Goal: Transaction & Acquisition: Purchase product/service

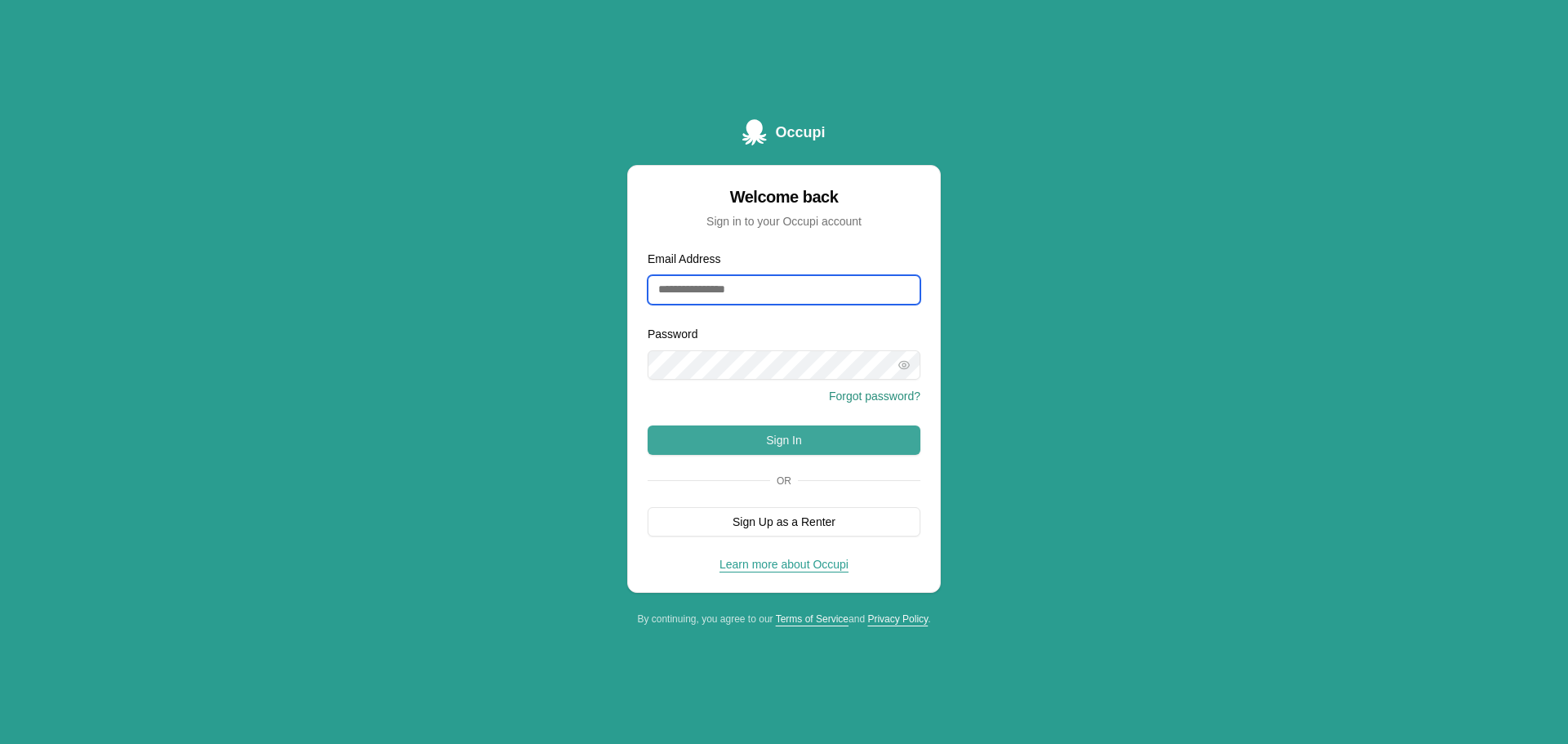
type input "**********"
click at [795, 426] on button "Sign In" at bounding box center [784, 440] width 273 height 30
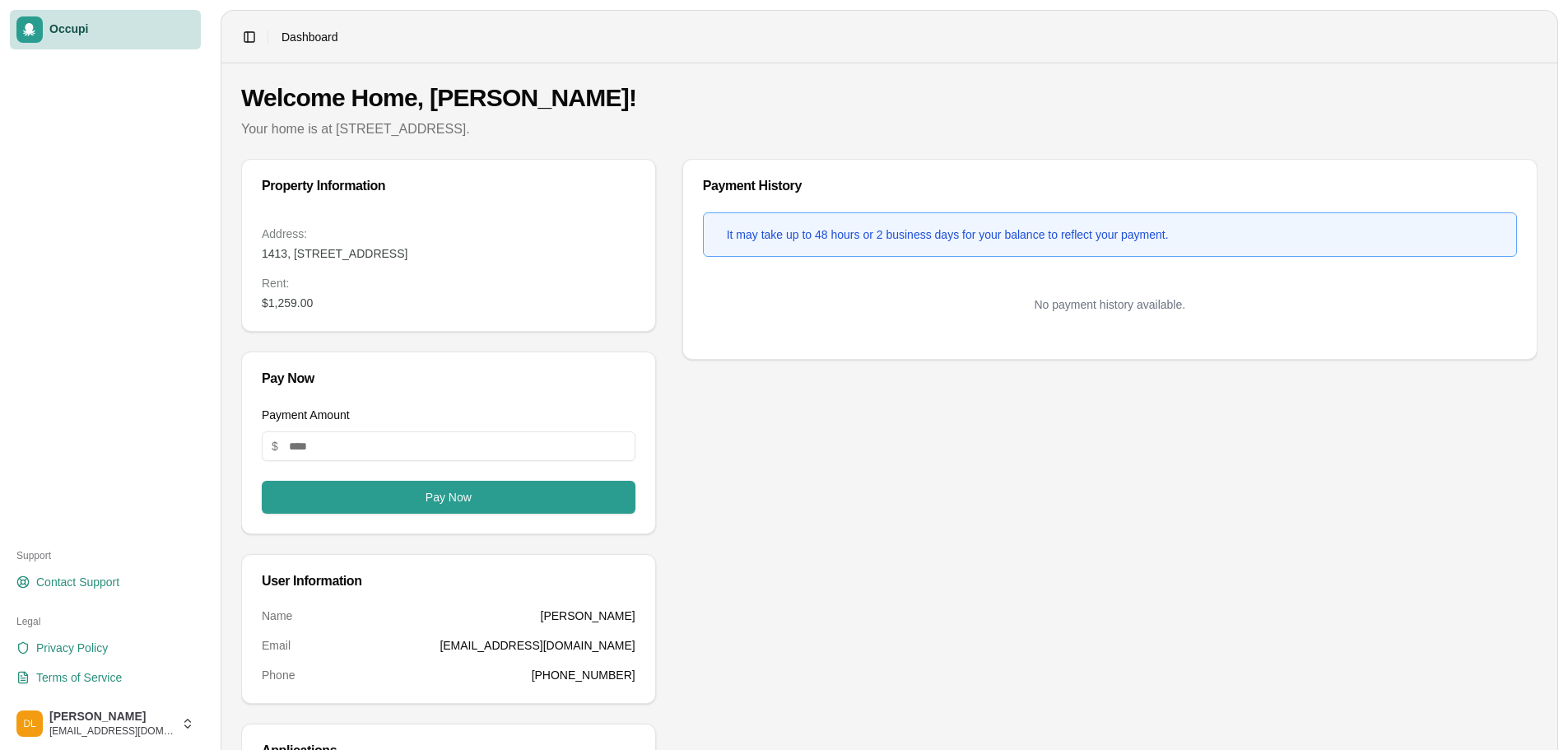
click at [329, 305] on dd "$1,259.00" at bounding box center [449, 303] width 374 height 16
click at [371, 440] on input "Payment Amount" at bounding box center [449, 445] width 374 height 30
type input "****"
click at [770, 461] on div "Payment History It may take up to 48 hours or 2 business days for your balance …" at bounding box center [1109, 501] width 855 height 683
click at [553, 504] on button "Pay Now" at bounding box center [449, 497] width 374 height 33
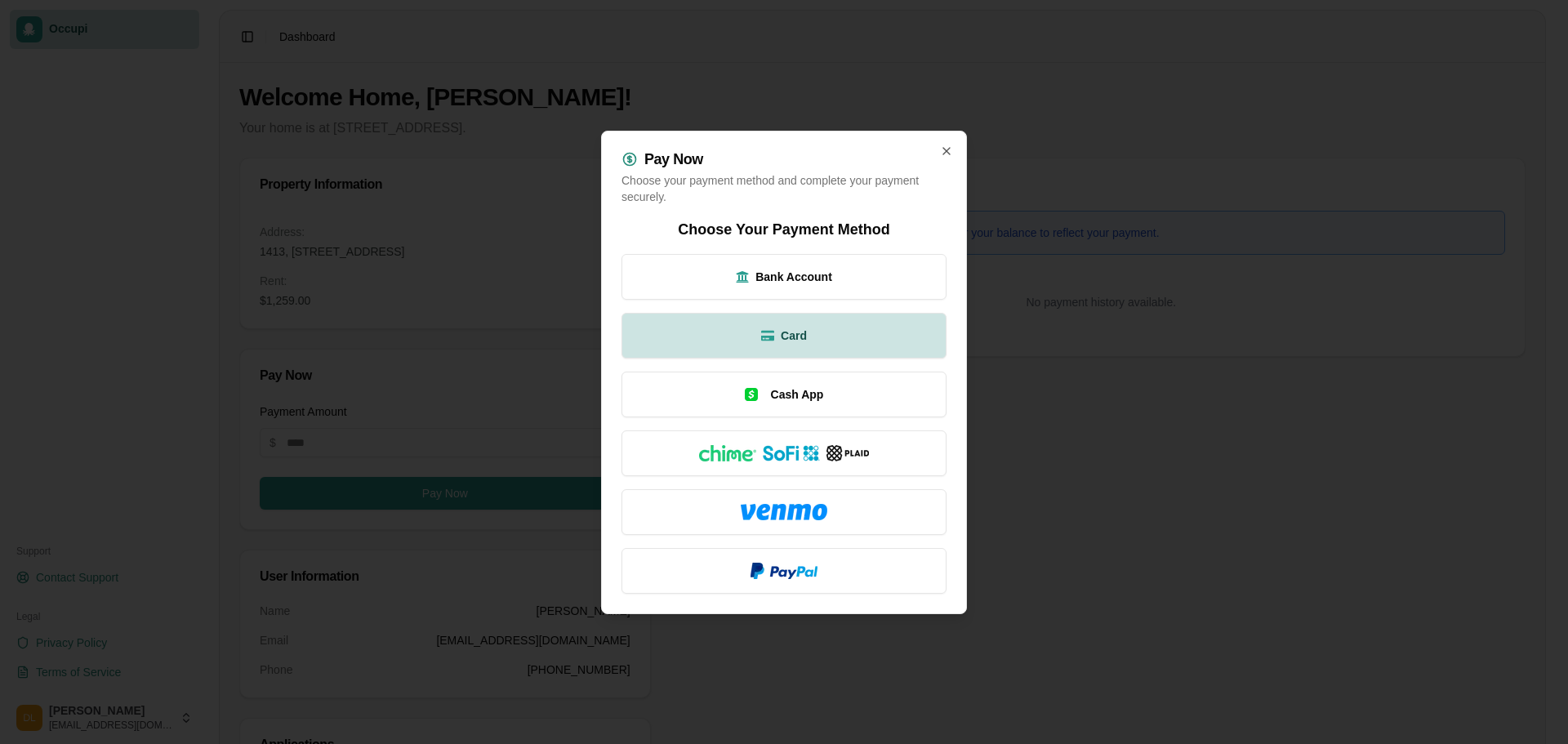
click at [823, 328] on button "Card" at bounding box center [784, 335] width 325 height 46
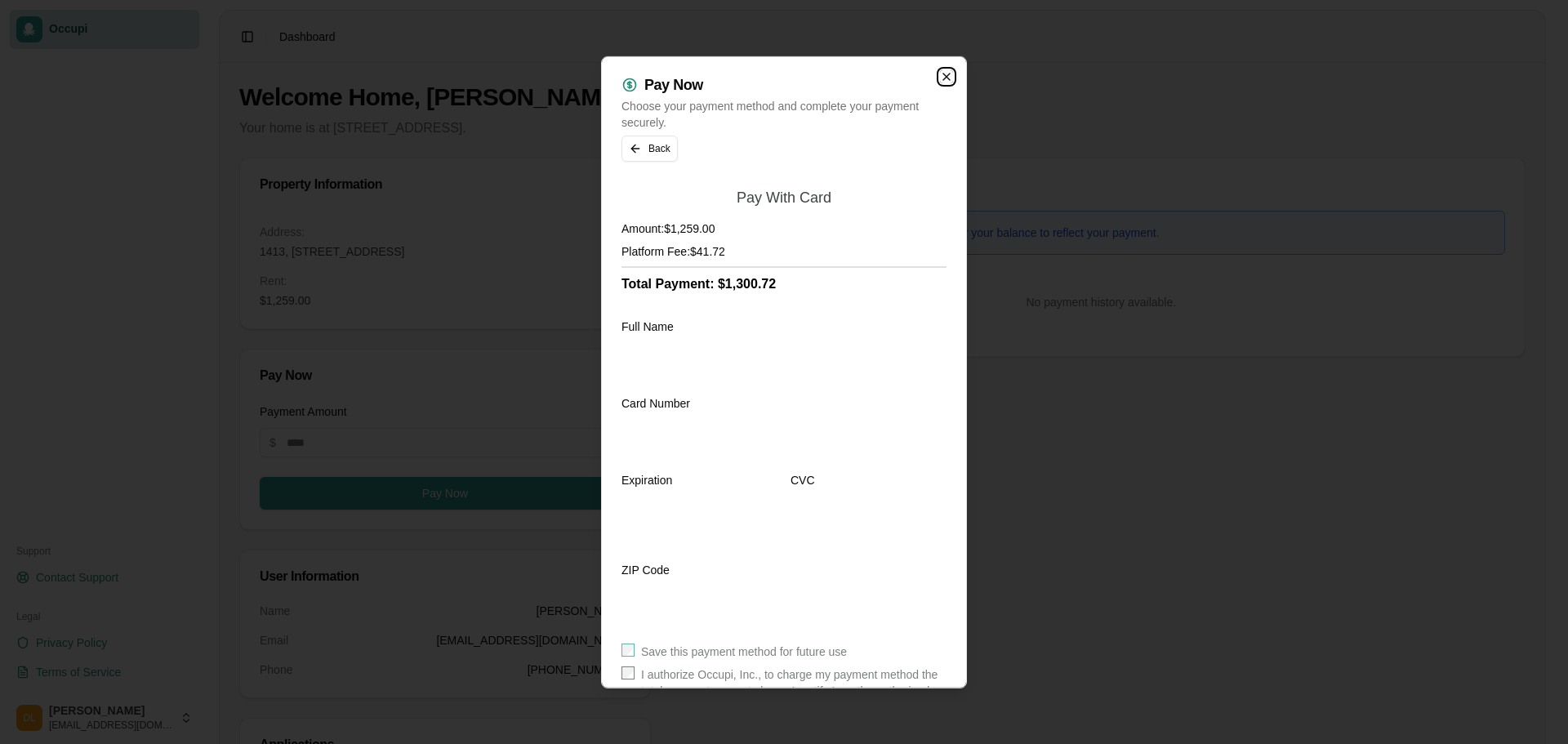
click at [940, 80] on icon "button" at bounding box center [947, 75] width 13 height 13
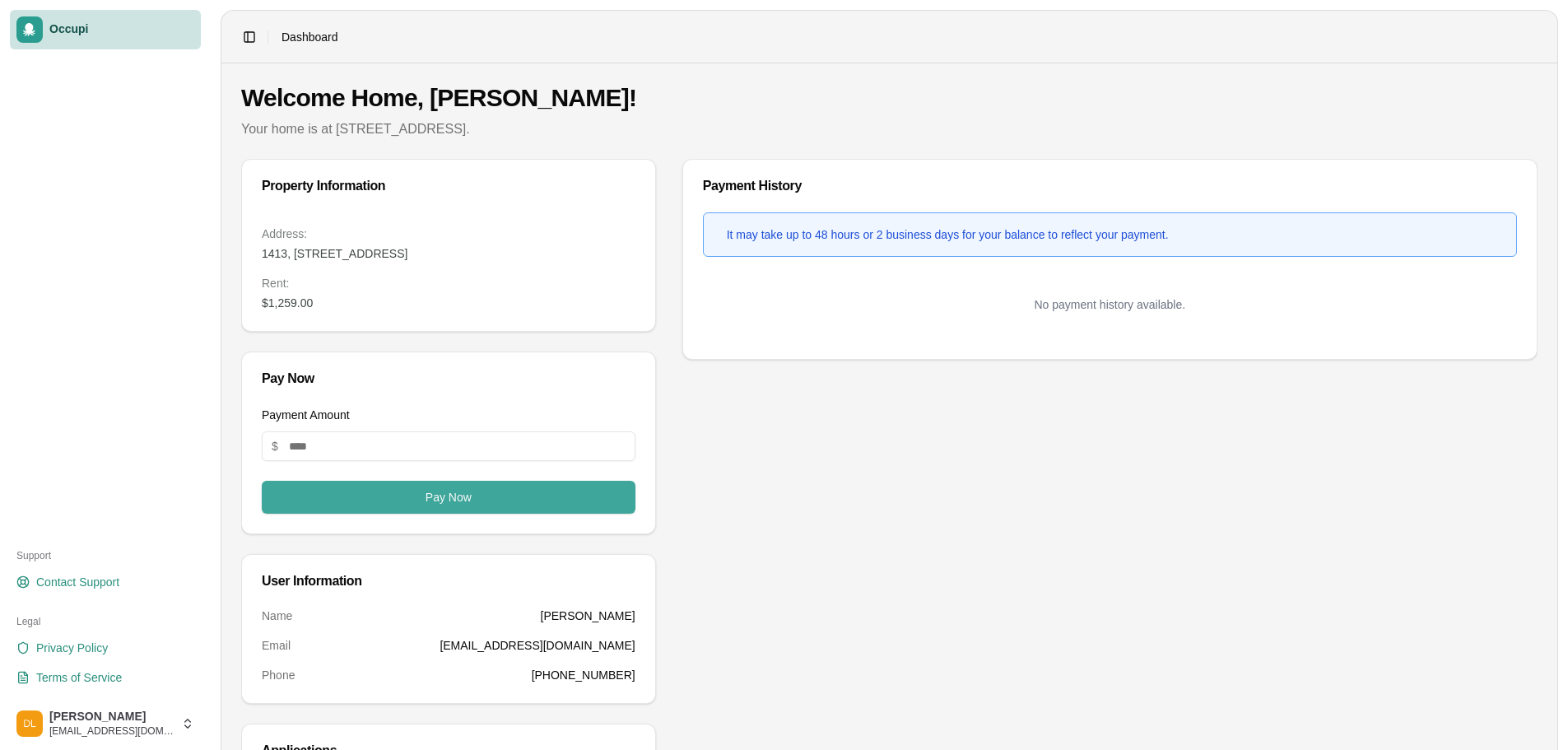
click at [468, 500] on button "Pay Now" at bounding box center [449, 497] width 374 height 33
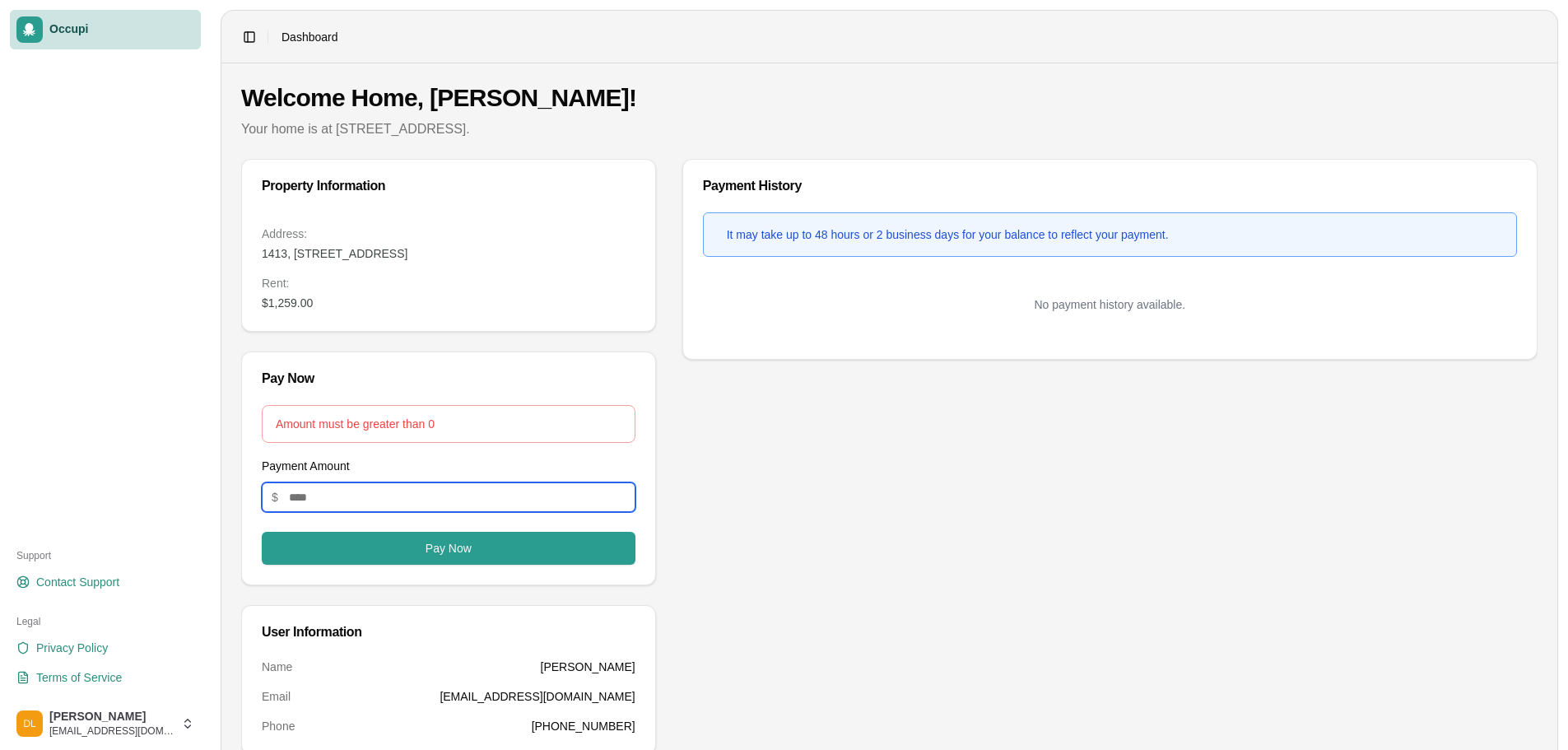
click at [441, 501] on input "Payment Amount" at bounding box center [449, 497] width 374 height 30
type input "****"
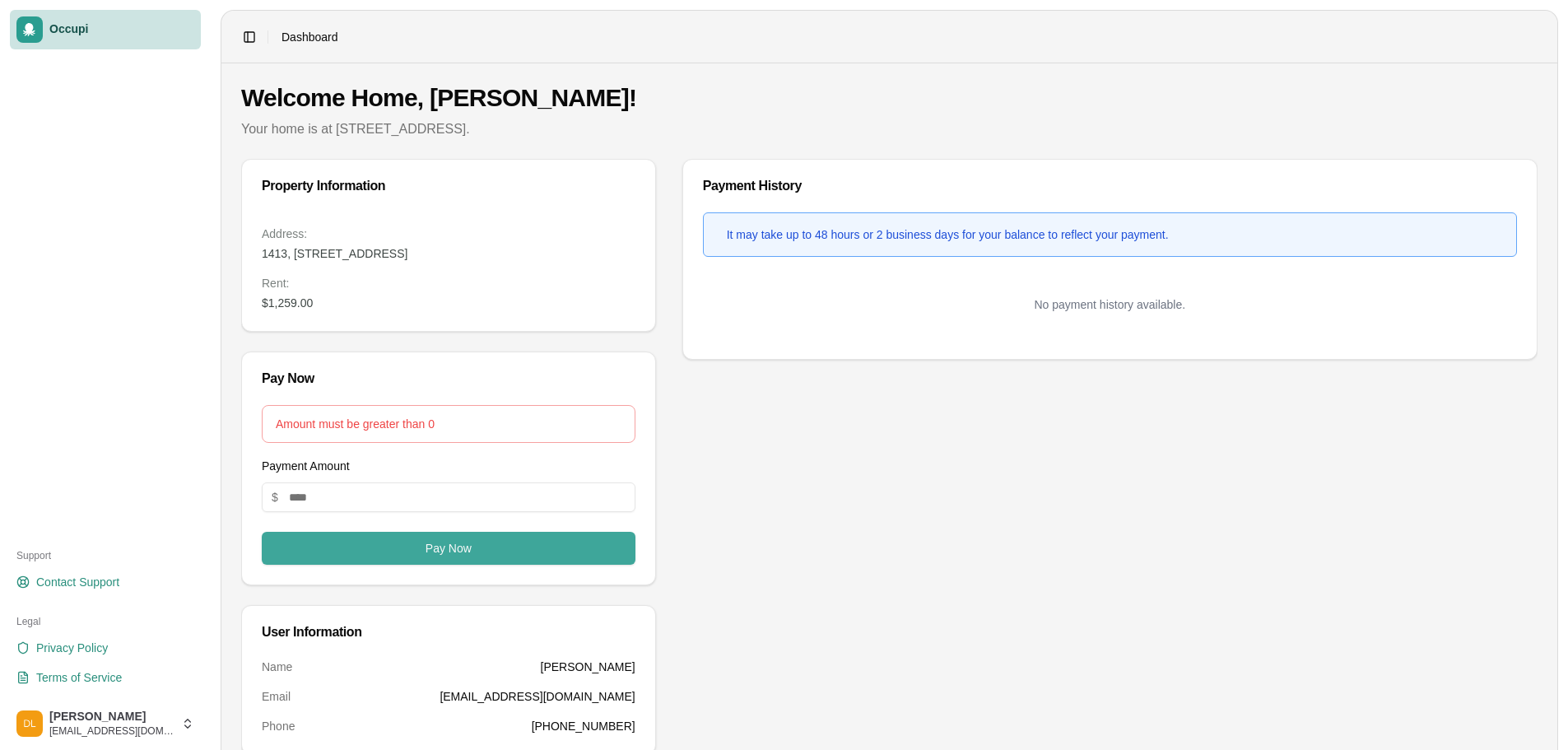
click at [504, 564] on button "Pay Now" at bounding box center [449, 548] width 374 height 33
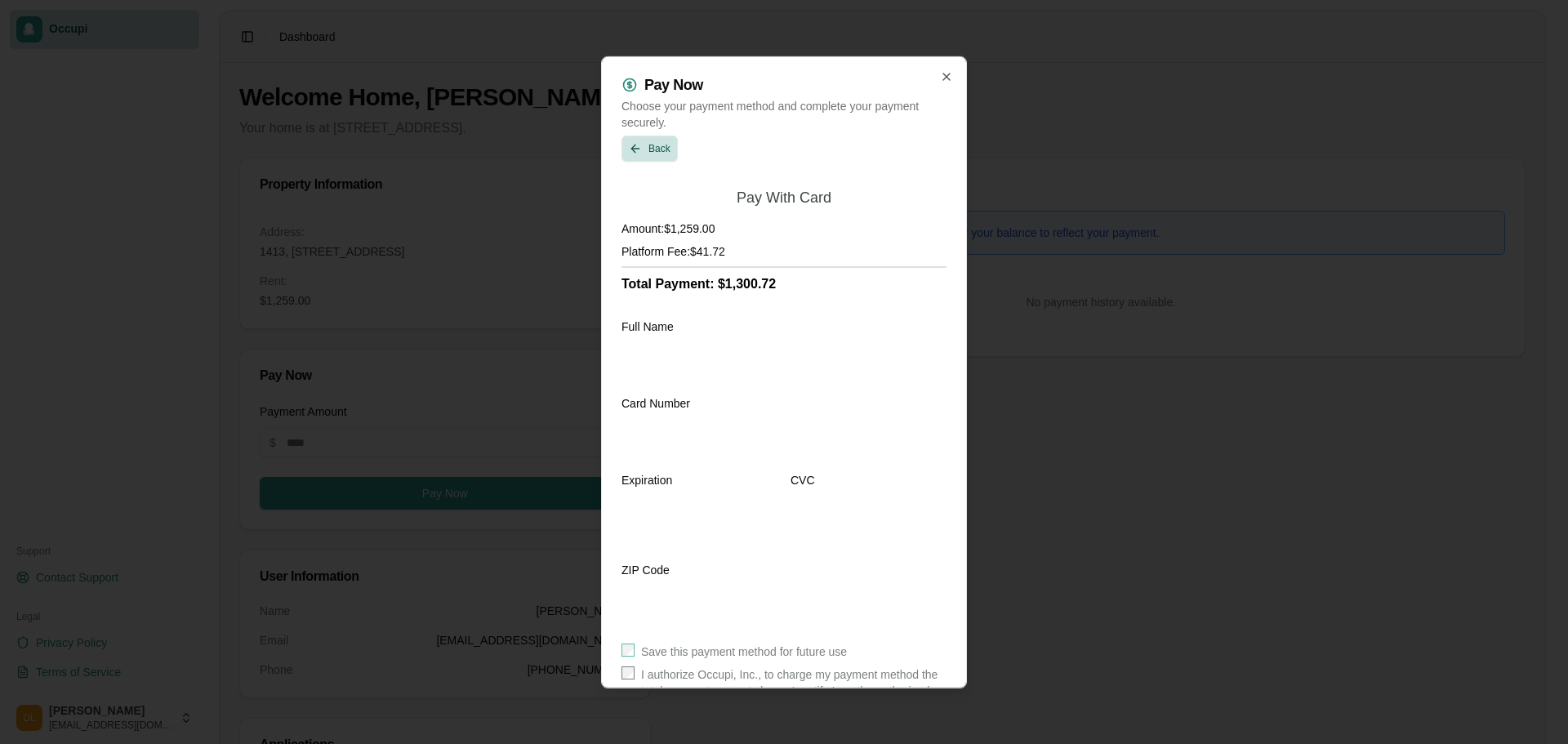
click at [657, 154] on button "Back" at bounding box center [649, 147] width 56 height 26
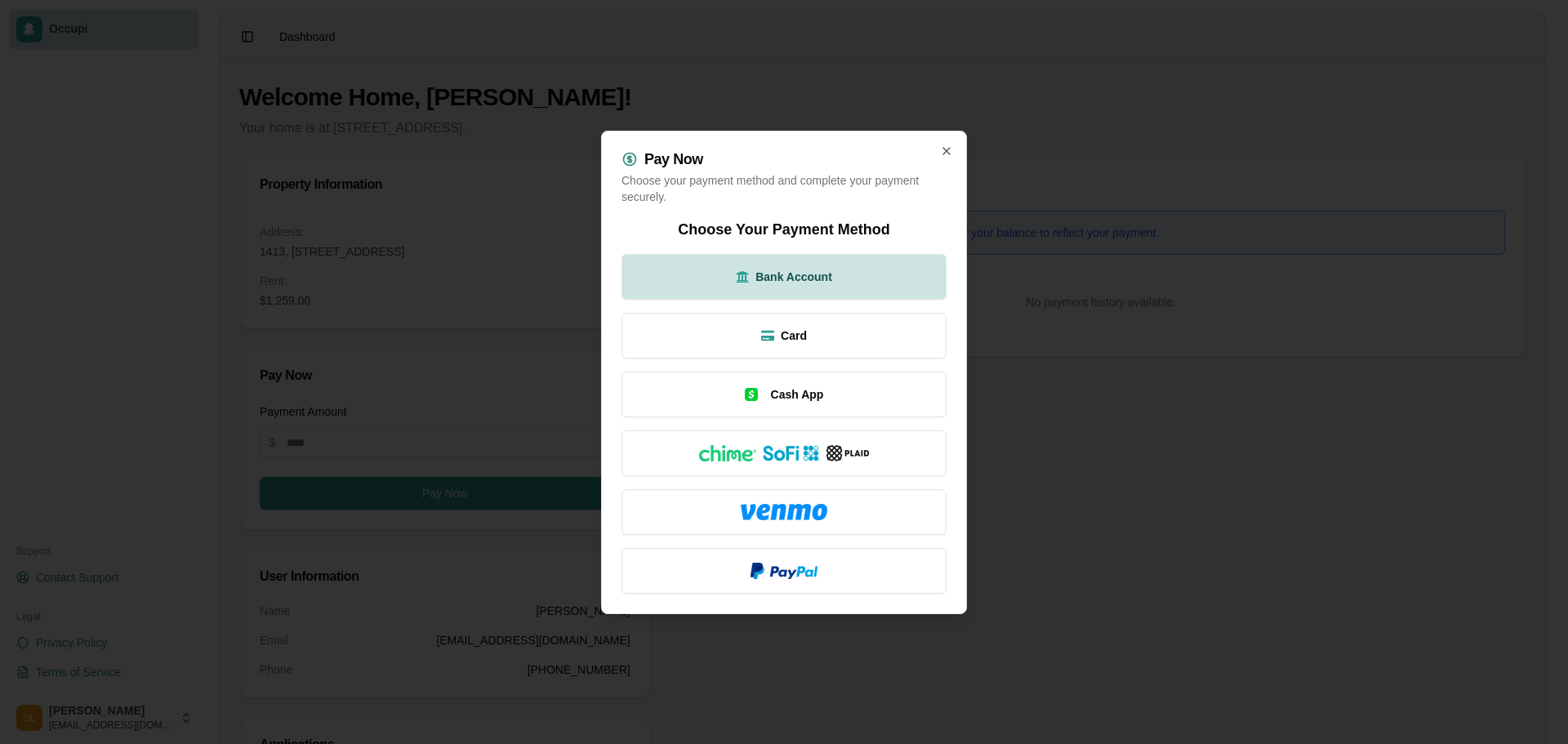
click at [796, 270] on span "Bank Account" at bounding box center [794, 277] width 77 height 16
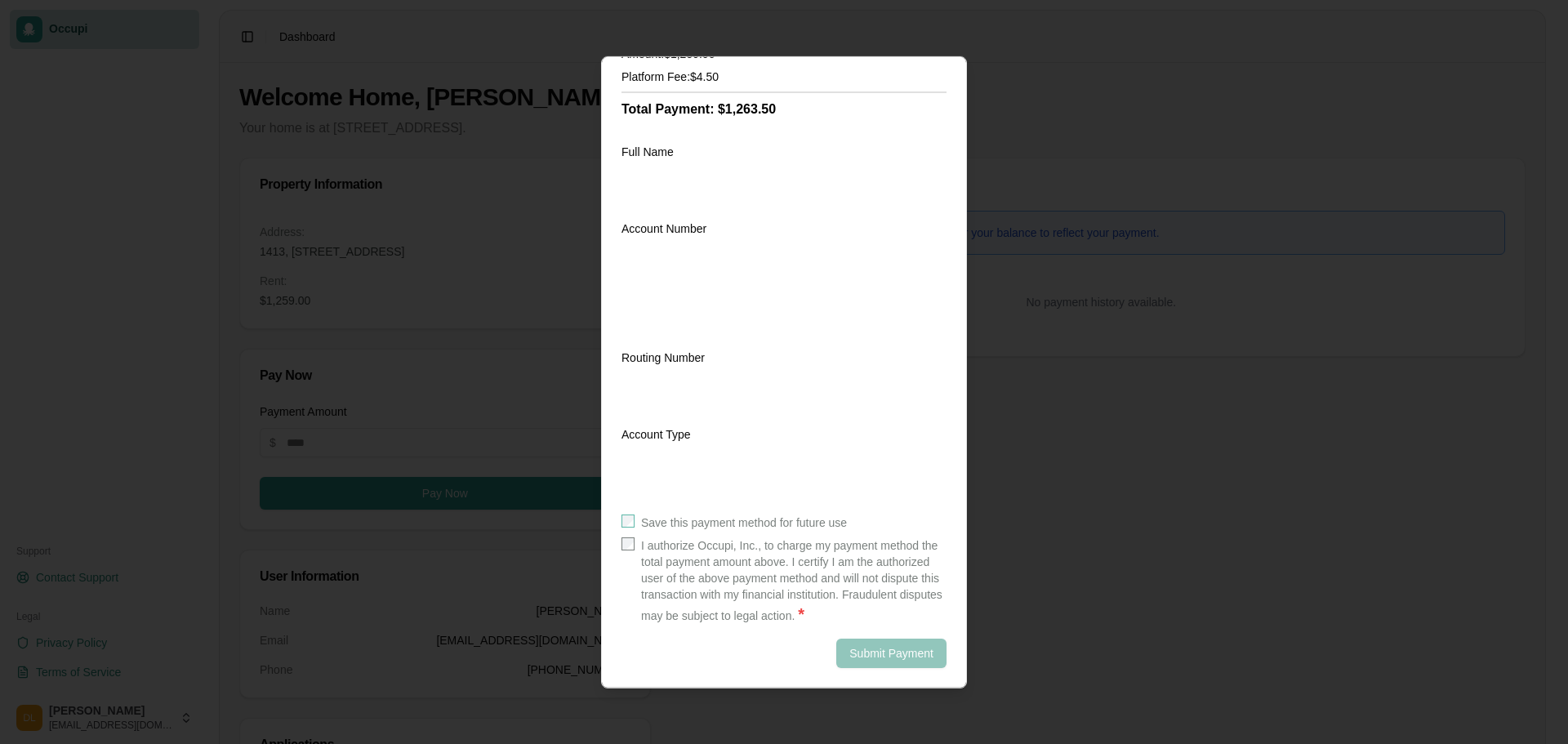
scroll to position [191, 0]
click at [882, 659] on button "Submit Payment" at bounding box center [891, 653] width 110 height 30
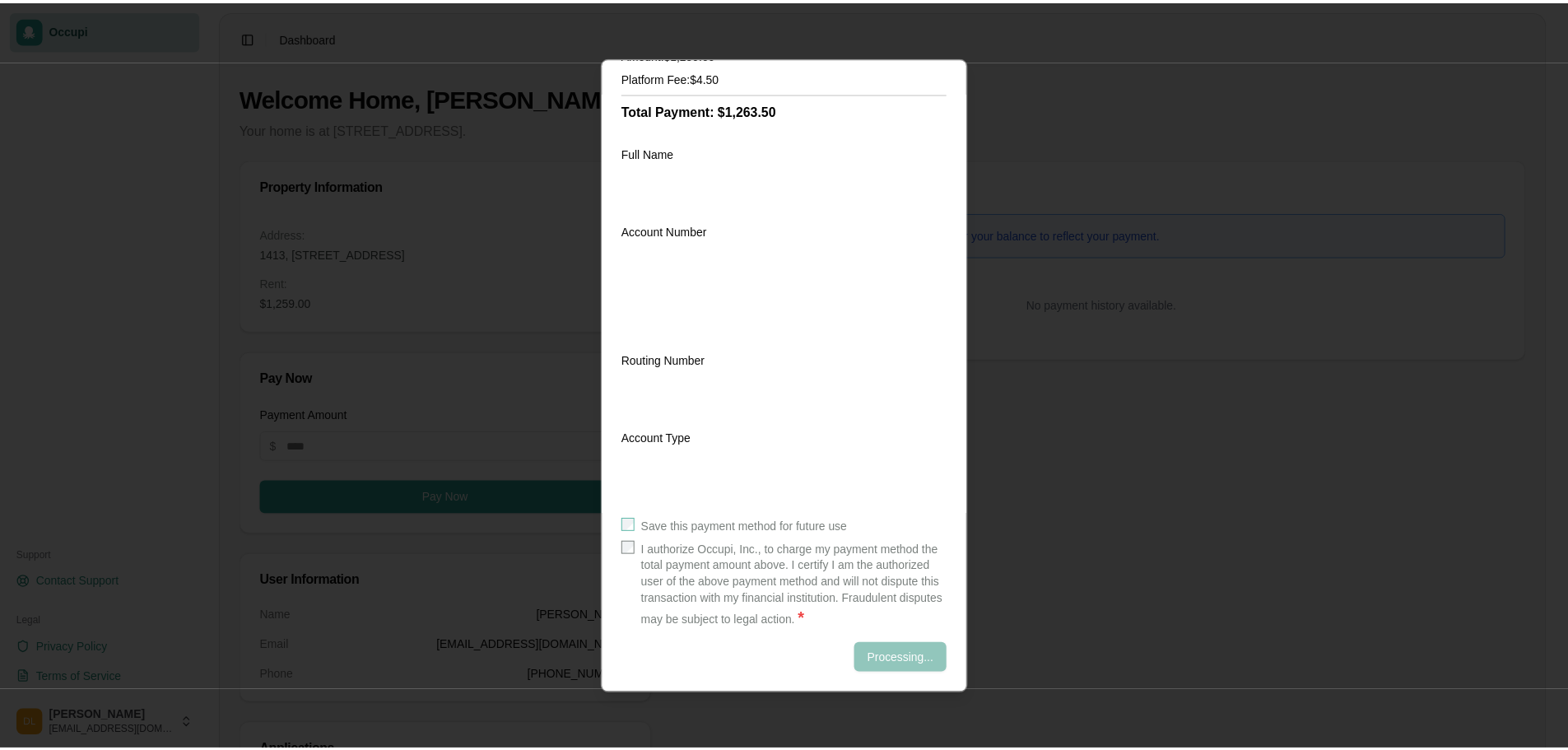
scroll to position [0, 0]
